Goal: Task Accomplishment & Management: Use online tool/utility

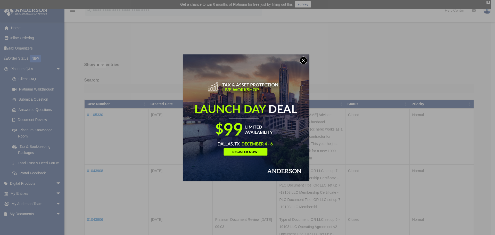
click at [302, 59] on button "x" at bounding box center [304, 60] width 8 height 8
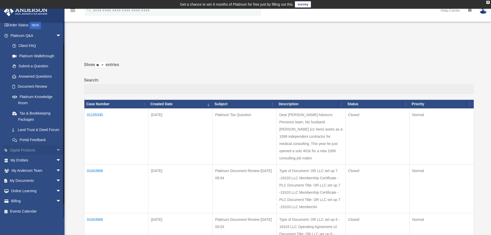
scroll to position [39, 0]
click at [30, 182] on link "My Documents arrow_drop_down" at bounding box center [36, 181] width 65 height 10
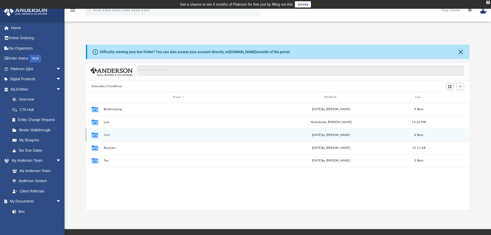
scroll to position [113, 379]
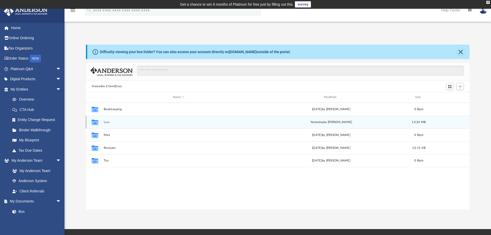
click at [109, 122] on button "Law" at bounding box center [178, 121] width 150 height 3
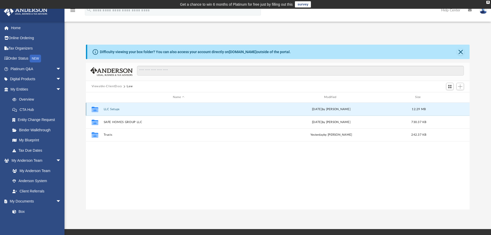
click at [117, 109] on button "LLC Setups" at bounding box center [178, 109] width 150 height 3
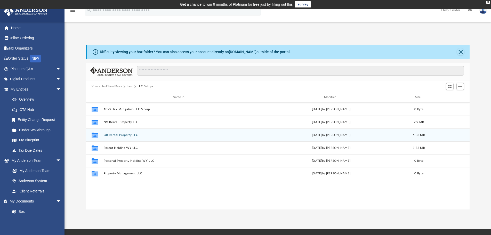
click at [118, 136] on button "OR Rental Property LLC" at bounding box center [178, 134] width 150 height 3
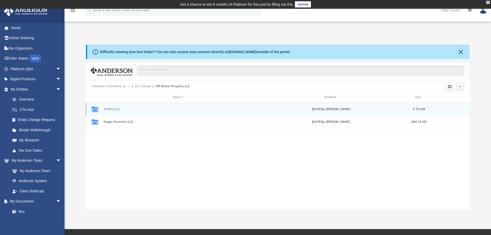
click at [115, 106] on div "Collaborated Folder 19103 LLC [DATE] by Po [PERSON_NAME] 5.75 MB" at bounding box center [278, 109] width 384 height 13
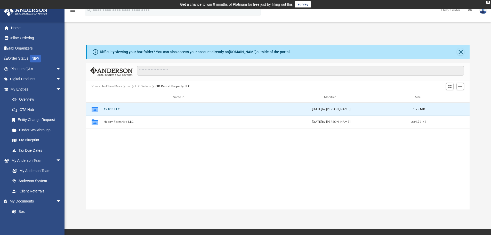
click at [114, 108] on button "19103 LLC" at bounding box center [178, 109] width 150 height 3
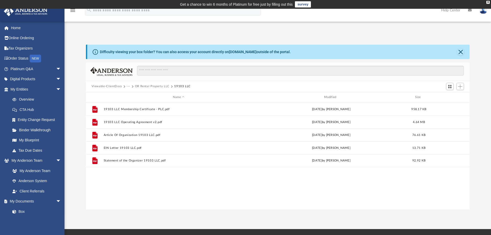
click at [153, 196] on div "File 19103 LLC Membership Certificate - PLC.pdf [DATE] by Po [PERSON_NAME] 958.…" at bounding box center [278, 156] width 384 height 107
click at [462, 87] on span "Add" at bounding box center [460, 86] width 4 height 4
click at [453, 97] on li "Upload" at bounding box center [452, 96] width 17 height 5
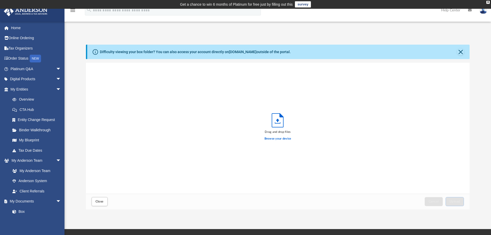
scroll to position [126, 379]
click at [271, 139] on label "Browse your device" at bounding box center [277, 138] width 27 height 5
click at [0, 0] on input "Browse your device" at bounding box center [0, 0] width 0 height 0
click at [207, 121] on div "[GEOGRAPHIC_DATA] deed full.pdf" at bounding box center [278, 128] width 384 height 131
drag, startPoint x: 95, startPoint y: 71, endPoint x: 156, endPoint y: 66, distance: 60.8
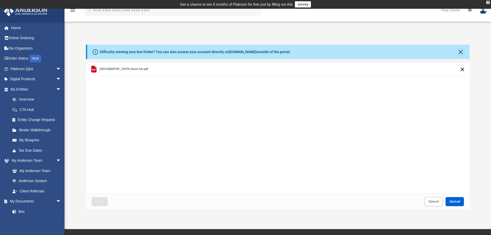
click at [156, 66] on div "[GEOGRAPHIC_DATA] deed full.pdf" at bounding box center [179, 68] width 183 height 11
copy span "[GEOGRAPHIC_DATA] deed full.pdf"
click at [216, 86] on div "[GEOGRAPHIC_DATA] deed full.pdf" at bounding box center [278, 128] width 384 height 131
click at [460, 50] on button "Close" at bounding box center [460, 51] width 7 height 7
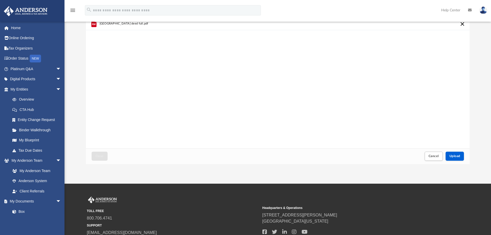
scroll to position [68, 0]
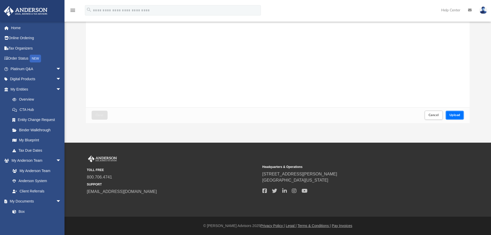
click at [456, 115] on span "Upload" at bounding box center [454, 114] width 11 height 3
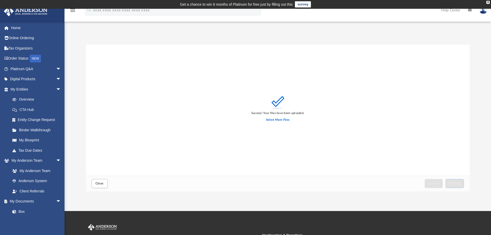
click at [89, 184] on div "Close Cancel Upload" at bounding box center [278, 184] width 384 height 16
click at [94, 184] on button "Close" at bounding box center [100, 183] width 16 height 9
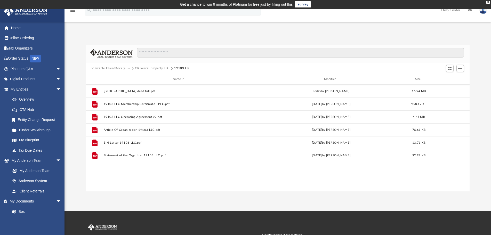
drag, startPoint x: 432, startPoint y: 39, endPoint x: 362, endPoint y: 21, distance: 72.3
click at [432, 39] on div "Difficulty viewing your box folder? You can also access your account directly o…" at bounding box center [277, 113] width 426 height 158
click at [191, 189] on div "File [GEOGRAPHIC_DATA] deed full.pdf [DATE] by Po [PERSON_NAME] 16.94 MB File 1…" at bounding box center [278, 138] width 384 height 107
click at [458, 68] on span "Add" at bounding box center [460, 68] width 4 height 4
click at [451, 78] on li "Upload" at bounding box center [452, 78] width 17 height 5
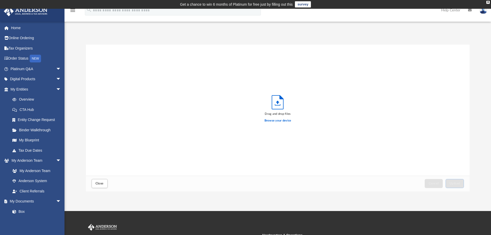
scroll to position [126, 379]
click at [279, 122] on label "Browse your device" at bounding box center [277, 120] width 27 height 5
click at [0, 0] on input "Browse your device" at bounding box center [0, 0] width 0 height 0
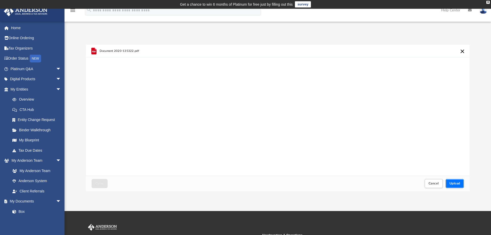
click at [462, 183] on button "Upload" at bounding box center [454, 183] width 19 height 9
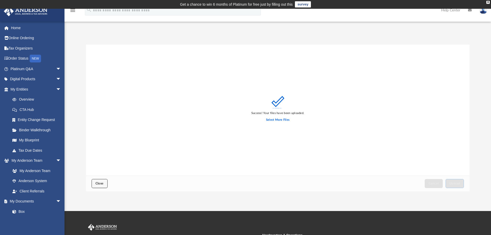
click at [105, 181] on button "Close" at bounding box center [100, 183] width 16 height 9
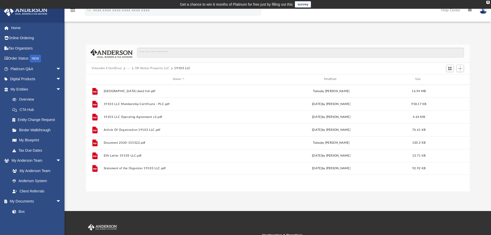
click at [115, 192] on div "App [EMAIL_ADDRESS][PERSON_NAME][DOMAIN_NAME] Sign Out [EMAIL_ADDRESS][PERSON_N…" at bounding box center [245, 110] width 491 height 202
click at [125, 201] on div "App [EMAIL_ADDRESS][PERSON_NAME][DOMAIN_NAME] Sign Out [EMAIL_ADDRESS][PERSON_N…" at bounding box center [245, 110] width 491 height 202
